Goal: Transaction & Acquisition: Download file/media

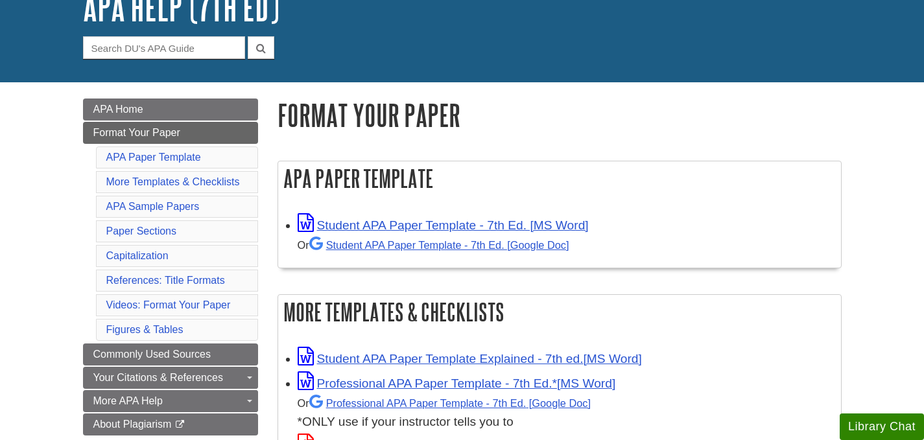
scroll to position [130, 0]
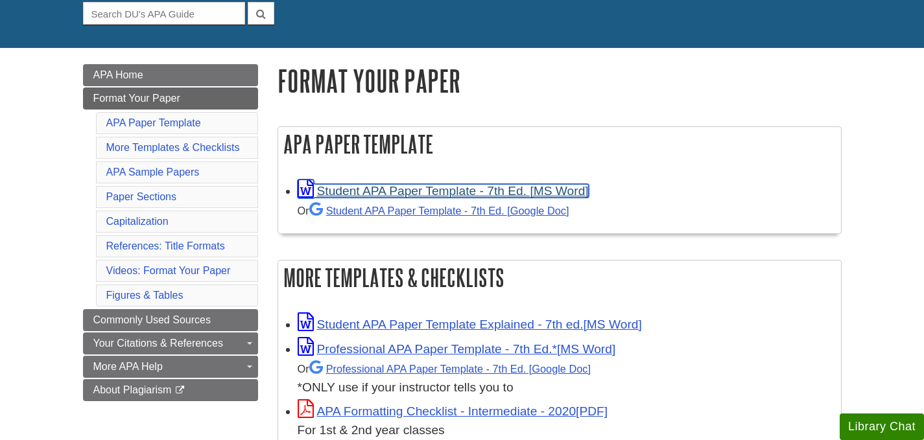
click at [586, 189] on link "Student APA Paper Template - 7th Ed. [MS Word]" at bounding box center [443, 191] width 291 height 14
click at [408, 192] on link "Student APA Paper Template - 7th Ed. [MS Word]" at bounding box center [443, 191] width 291 height 14
click at [614, 169] on div "APA Paper Template Student APA Paper Template - 7th Ed. [MS Word] Or Student AP…" at bounding box center [560, 180] width 564 height 108
click at [582, 192] on link "Student APA Paper Template - 7th Ed. [MS Word]" at bounding box center [443, 191] width 291 height 14
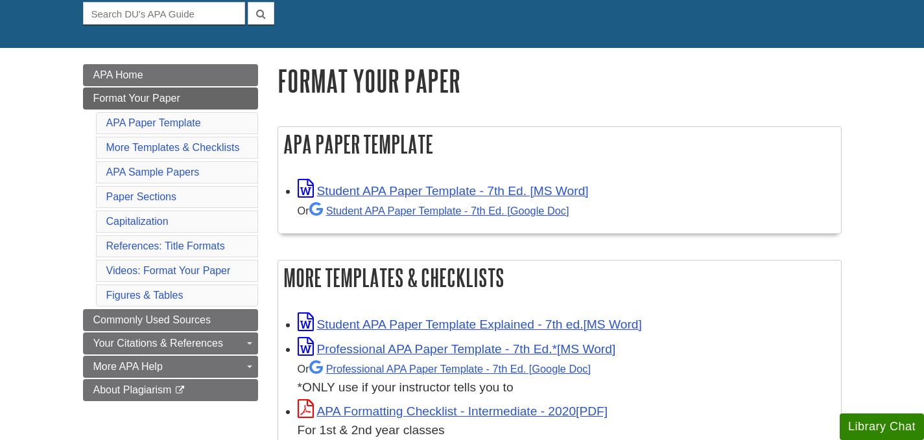
click at [149, 122] on link "APA Paper Template" at bounding box center [153, 122] width 95 height 11
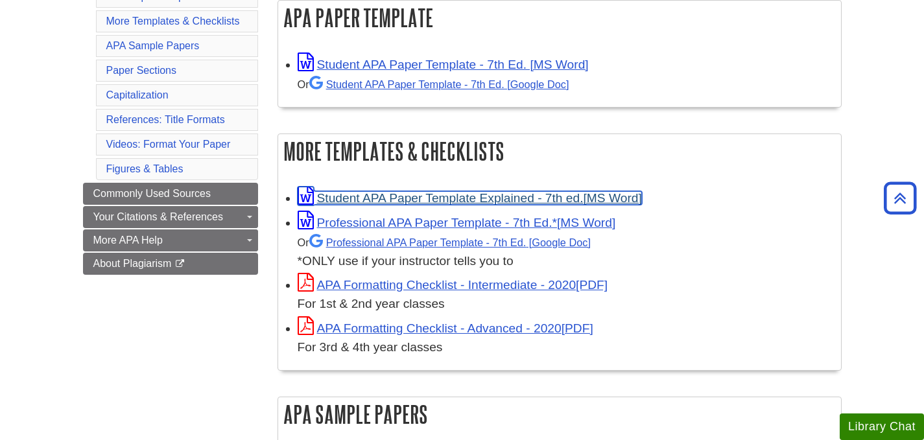
click at [350, 200] on link "Student APA Paper Template Explained - 7th ed." at bounding box center [470, 198] width 344 height 14
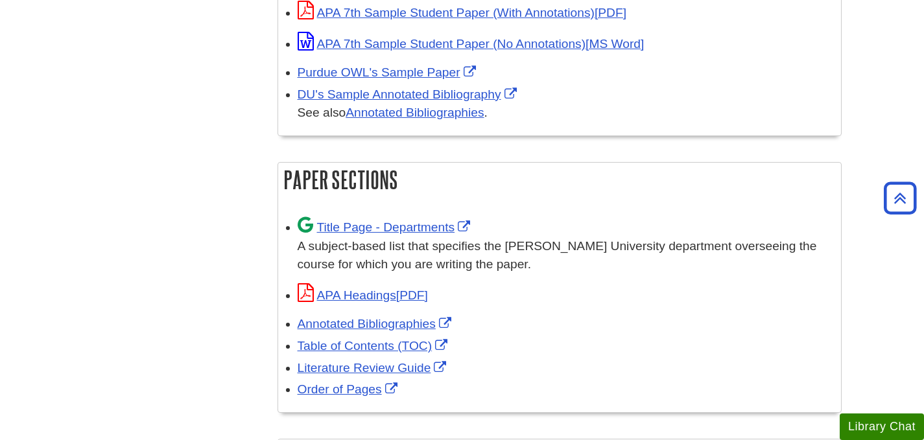
scroll to position [710, 0]
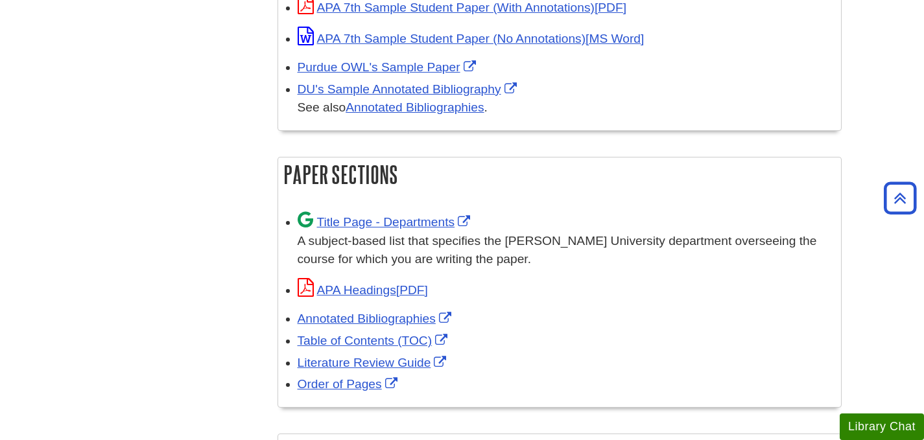
click at [754, 138] on div "APA Sample Papers APA 7th Sample Student Paper (With Annotations) APA 7th Sampl…" at bounding box center [560, 44] width 564 height 202
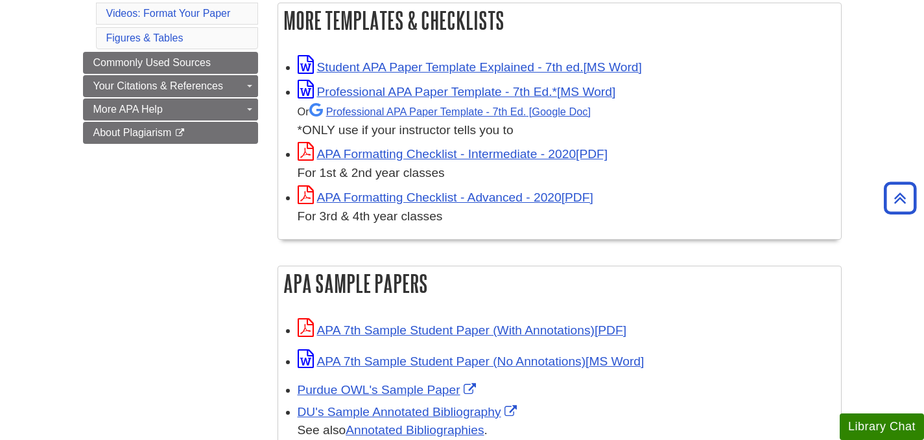
scroll to position [386, 0]
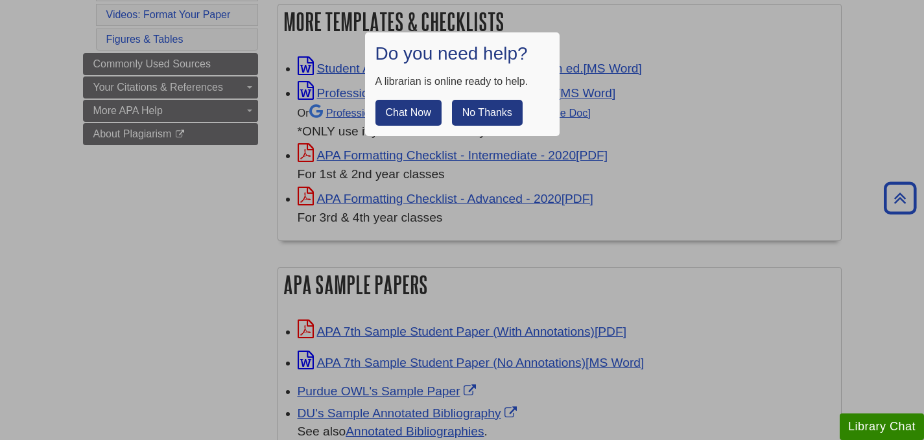
click at [484, 108] on button "No Thanks" at bounding box center [487, 113] width 71 height 26
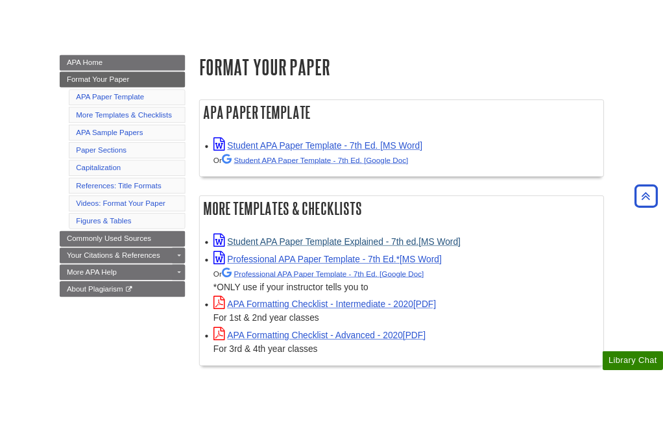
scroll to position [191, 0]
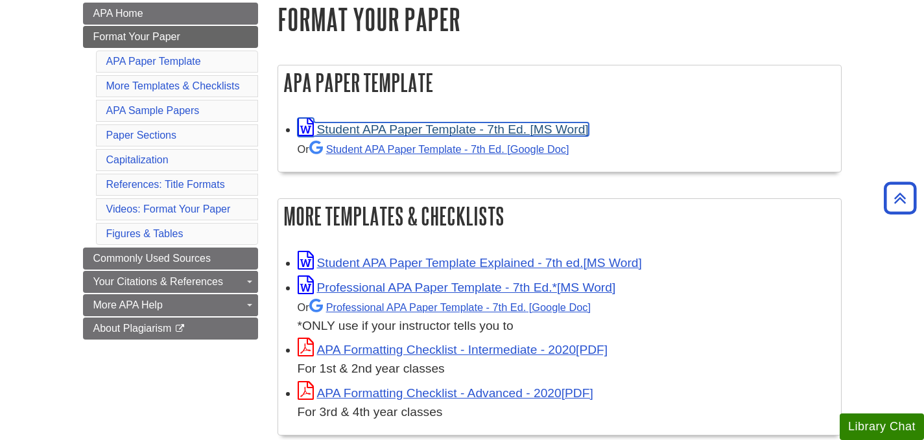
click at [464, 130] on link "Student APA Paper Template - 7th Ed. [MS Word]" at bounding box center [443, 130] width 291 height 14
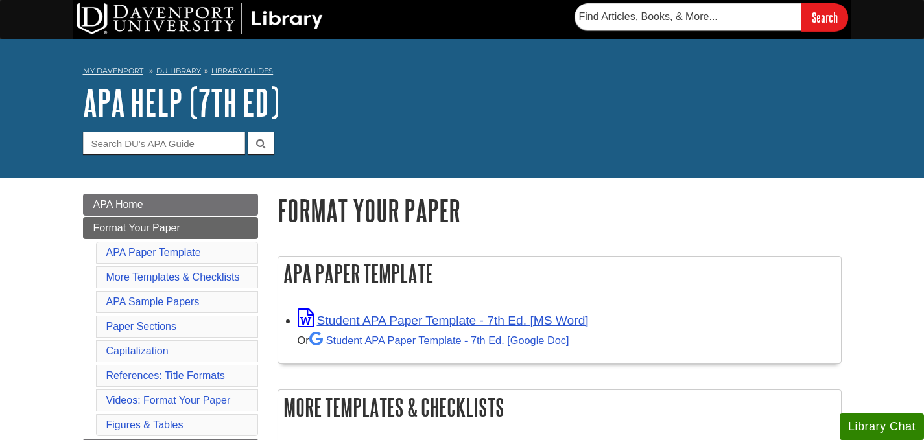
scroll to position [65, 0]
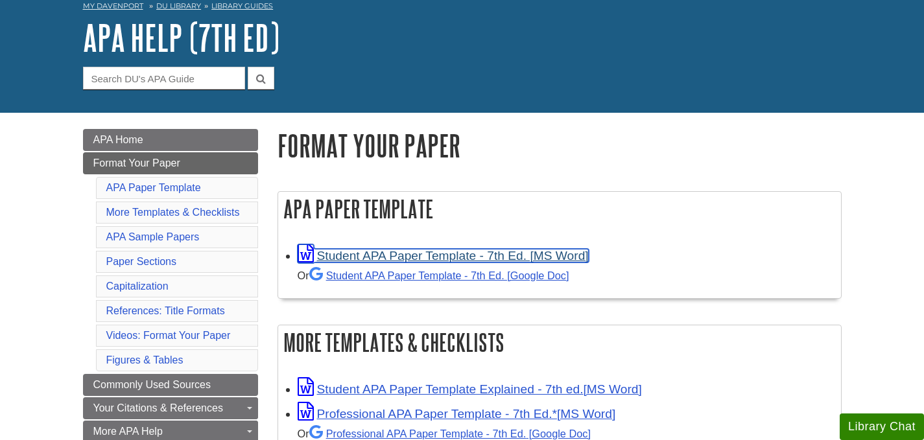
click at [390, 258] on link "Student APA Paper Template - 7th Ed. [MS Word]" at bounding box center [443, 256] width 291 height 14
